Goal: Information Seeking & Learning: Learn about a topic

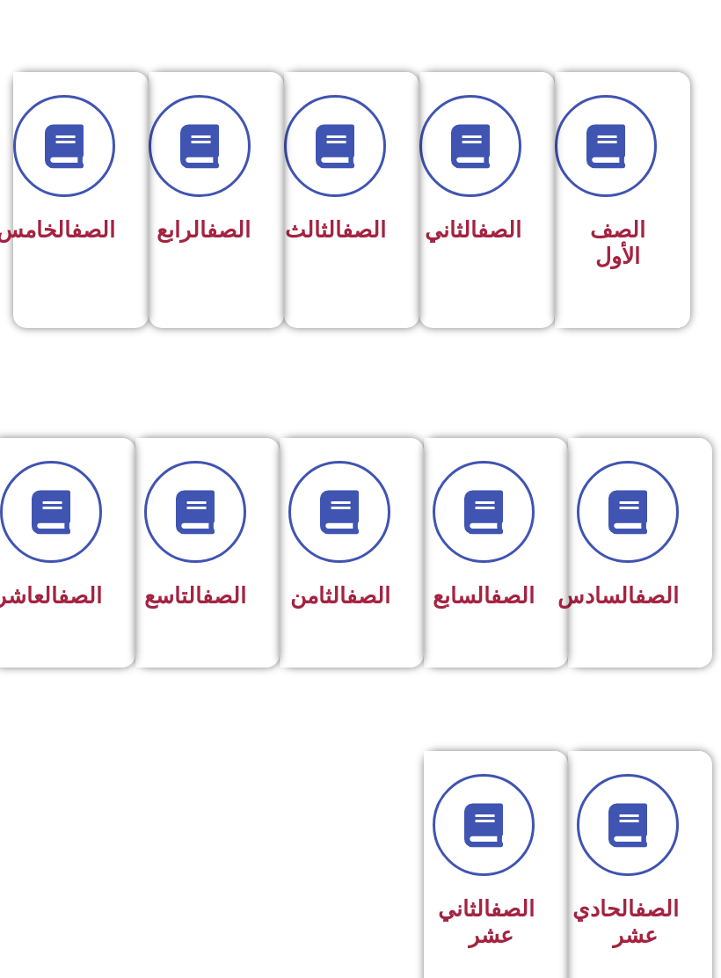
scroll to position [791, 0]
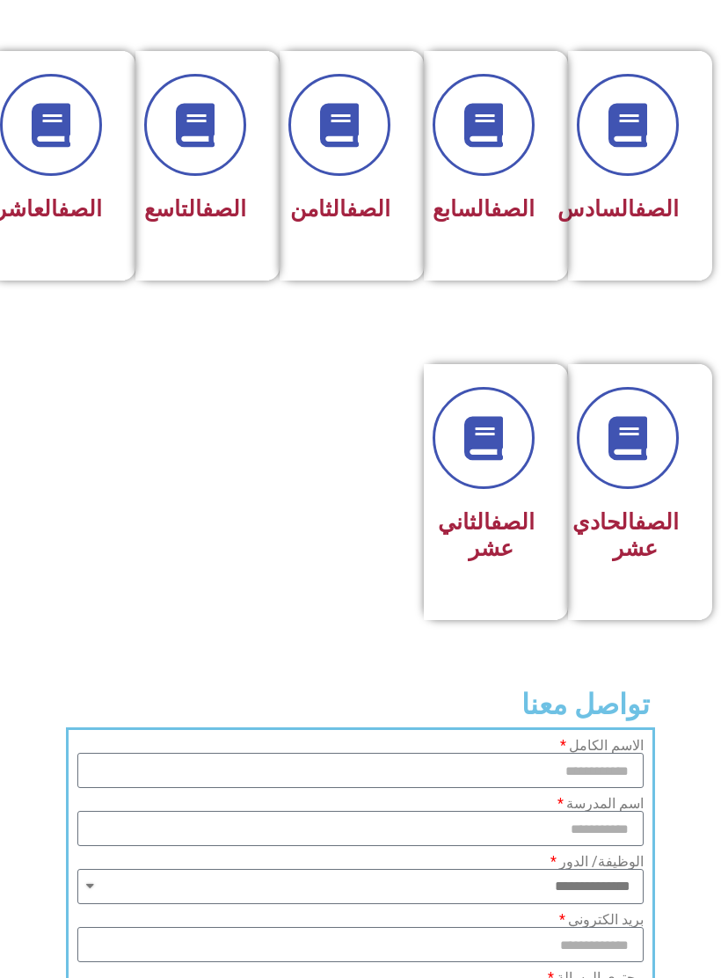
click at [509, 571] on div "الصف الثاني عشر" at bounding box center [491, 536] width 88 height 69
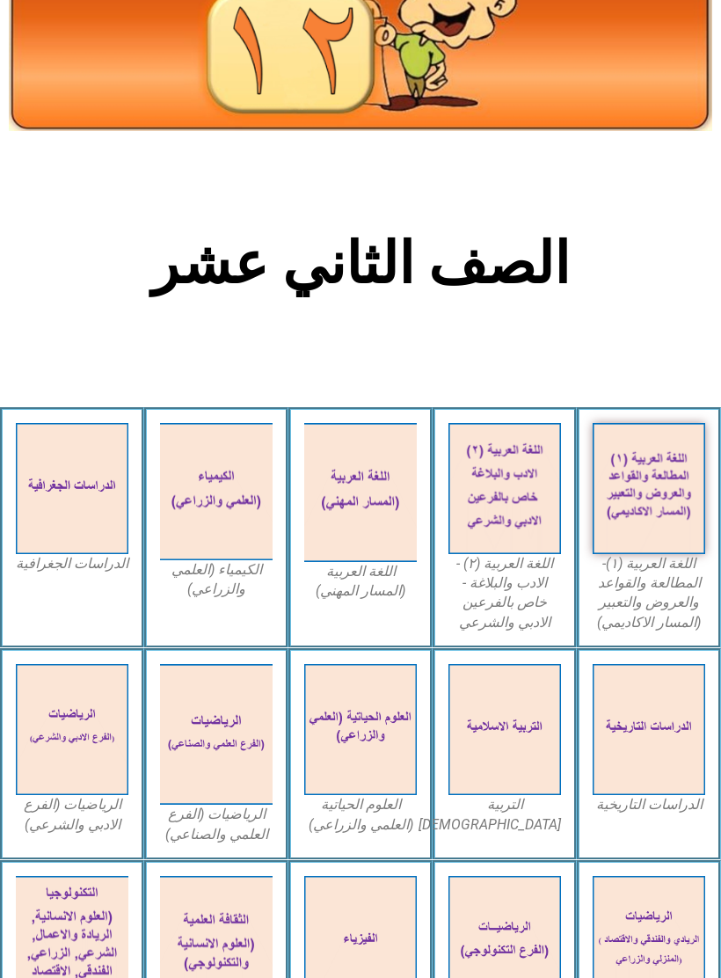
scroll to position [145, 0]
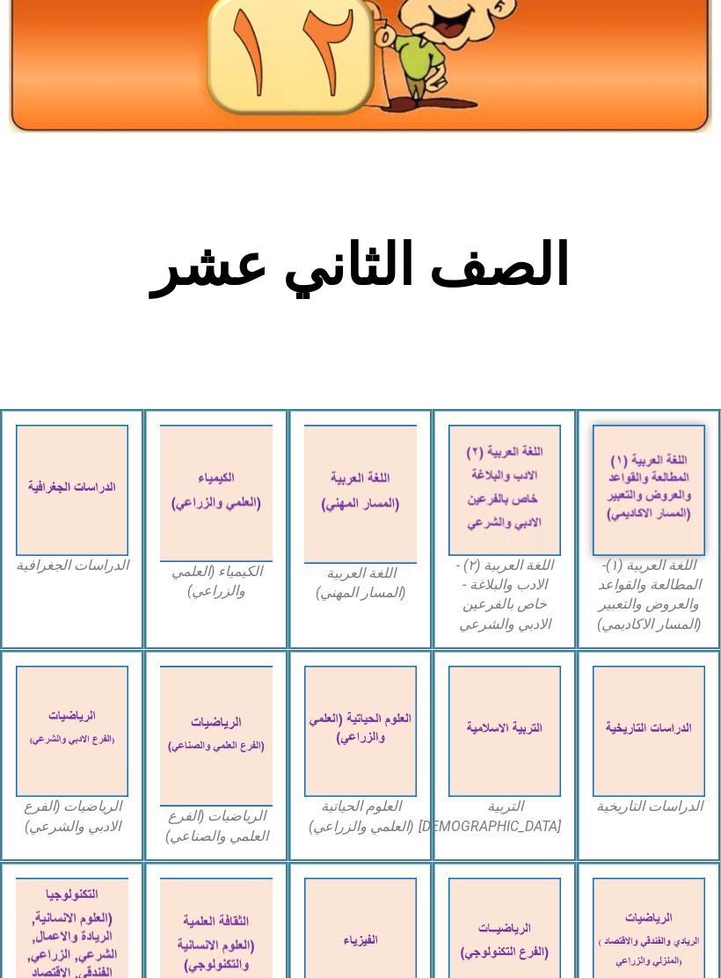
click at [80, 554] on img at bounding box center [72, 490] width 113 height 131
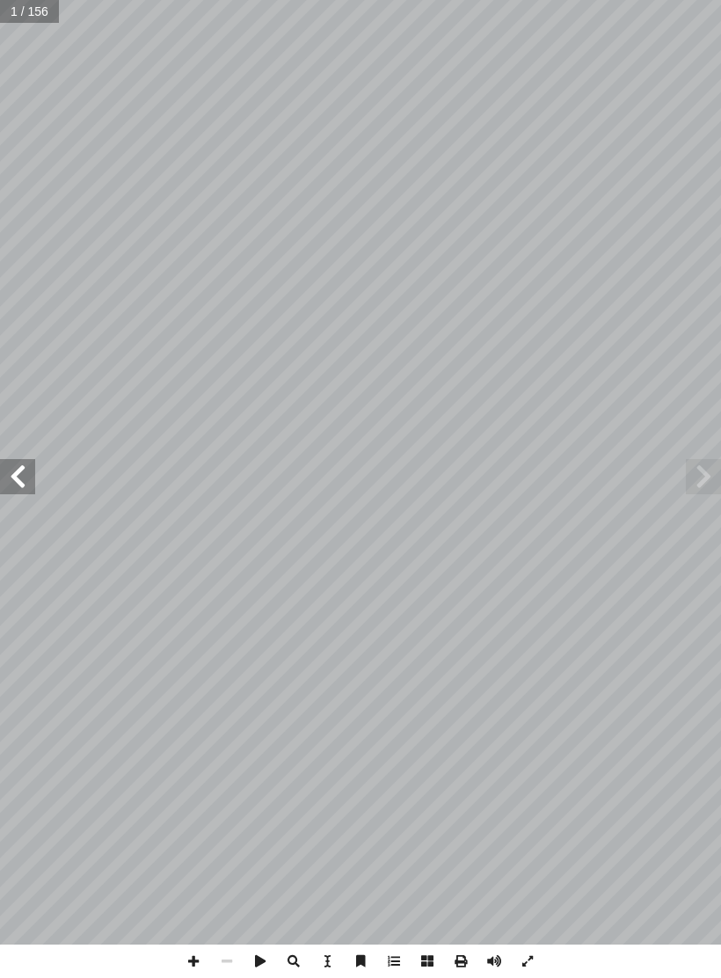
click at [26, 471] on span at bounding box center [17, 476] width 35 height 35
click at [24, 481] on span at bounding box center [17, 476] width 35 height 35
click at [15, 476] on span at bounding box center [17, 476] width 35 height 35
click at [13, 485] on span at bounding box center [17, 476] width 35 height 35
click at [22, 475] on span at bounding box center [17, 476] width 35 height 35
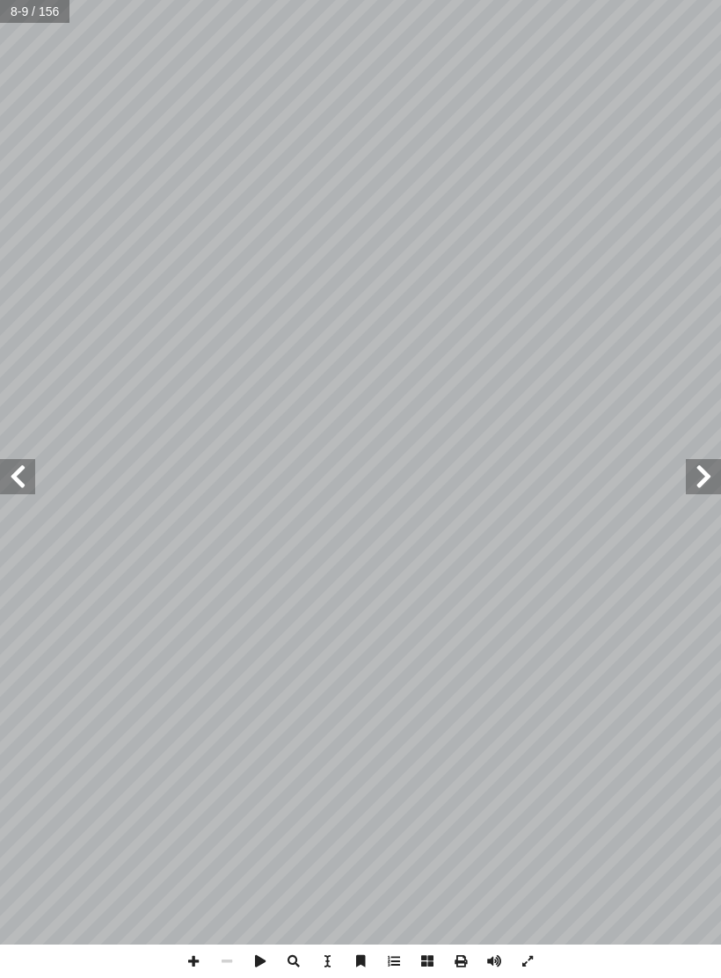
click at [7, 493] on span at bounding box center [17, 476] width 35 height 35
click at [29, 478] on span at bounding box center [17, 476] width 35 height 35
click at [19, 479] on span at bounding box center [17, 476] width 35 height 35
click at [31, 480] on span at bounding box center [17, 476] width 35 height 35
click at [24, 480] on span at bounding box center [17, 476] width 35 height 35
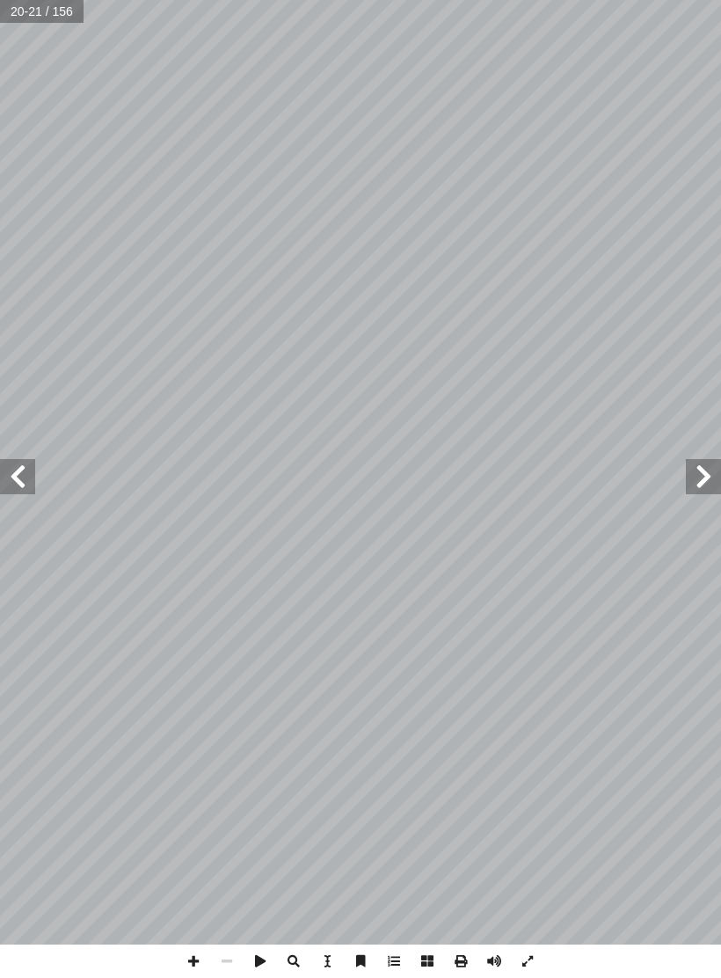
click at [26, 471] on span at bounding box center [17, 476] width 35 height 35
